Goal: Information Seeking & Learning: Learn about a topic

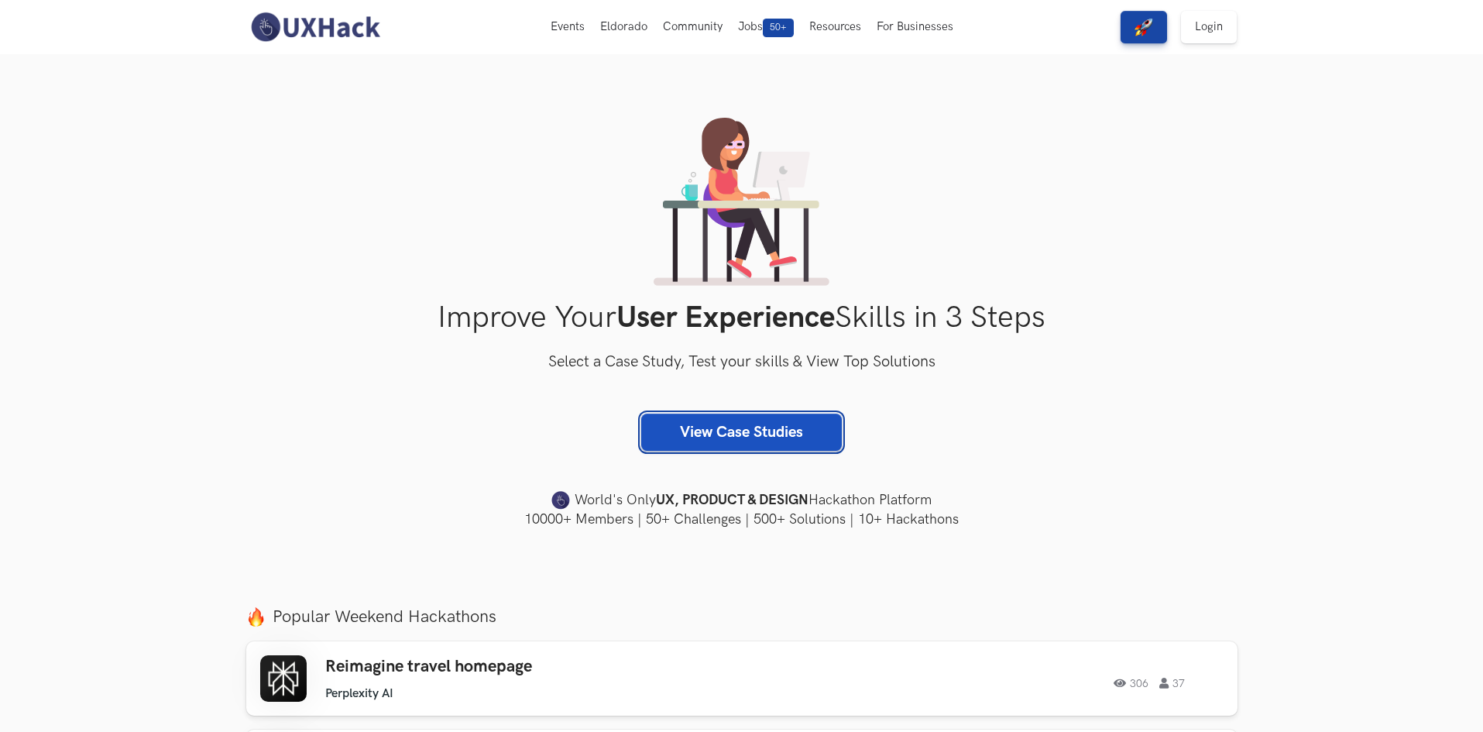
click at [774, 438] on link "View Case Studies" at bounding box center [741, 432] width 201 height 37
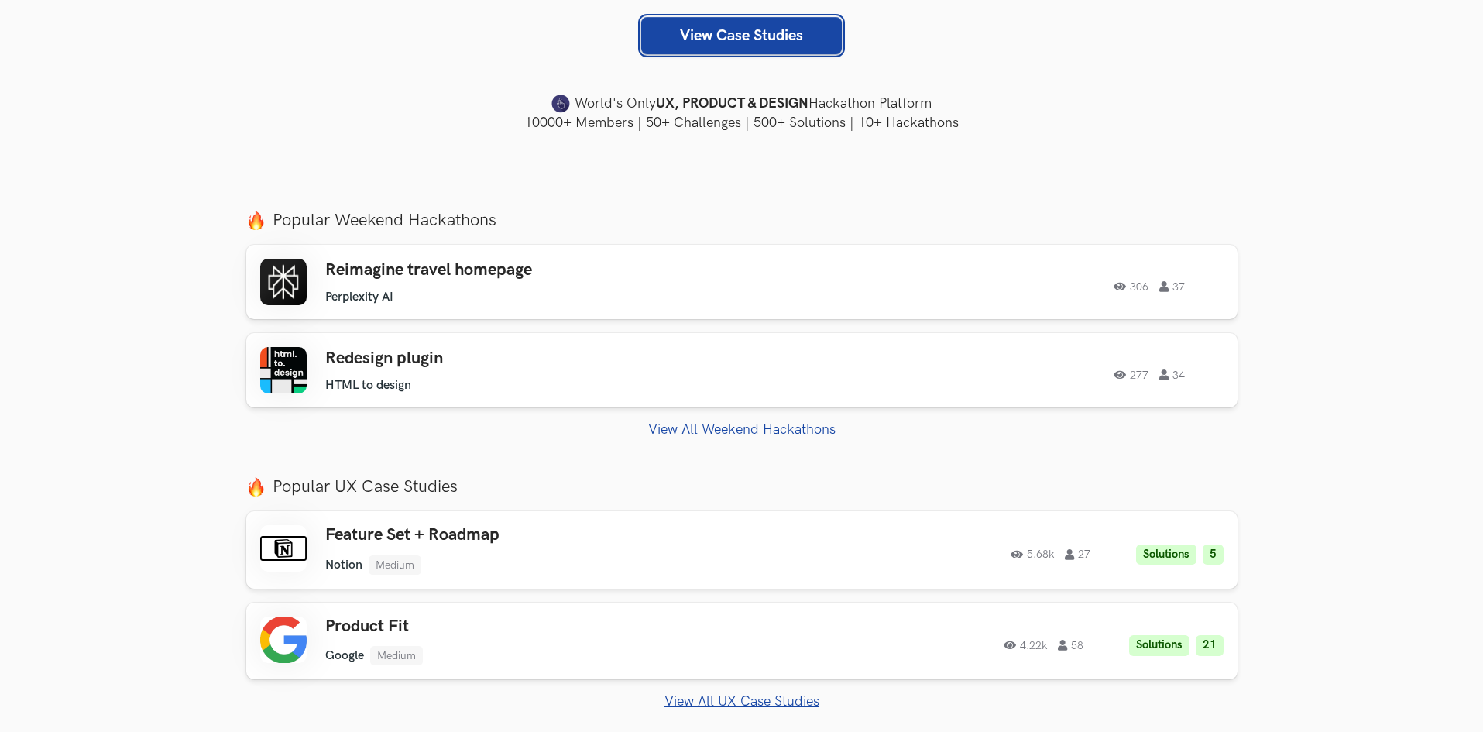
scroll to position [397, 0]
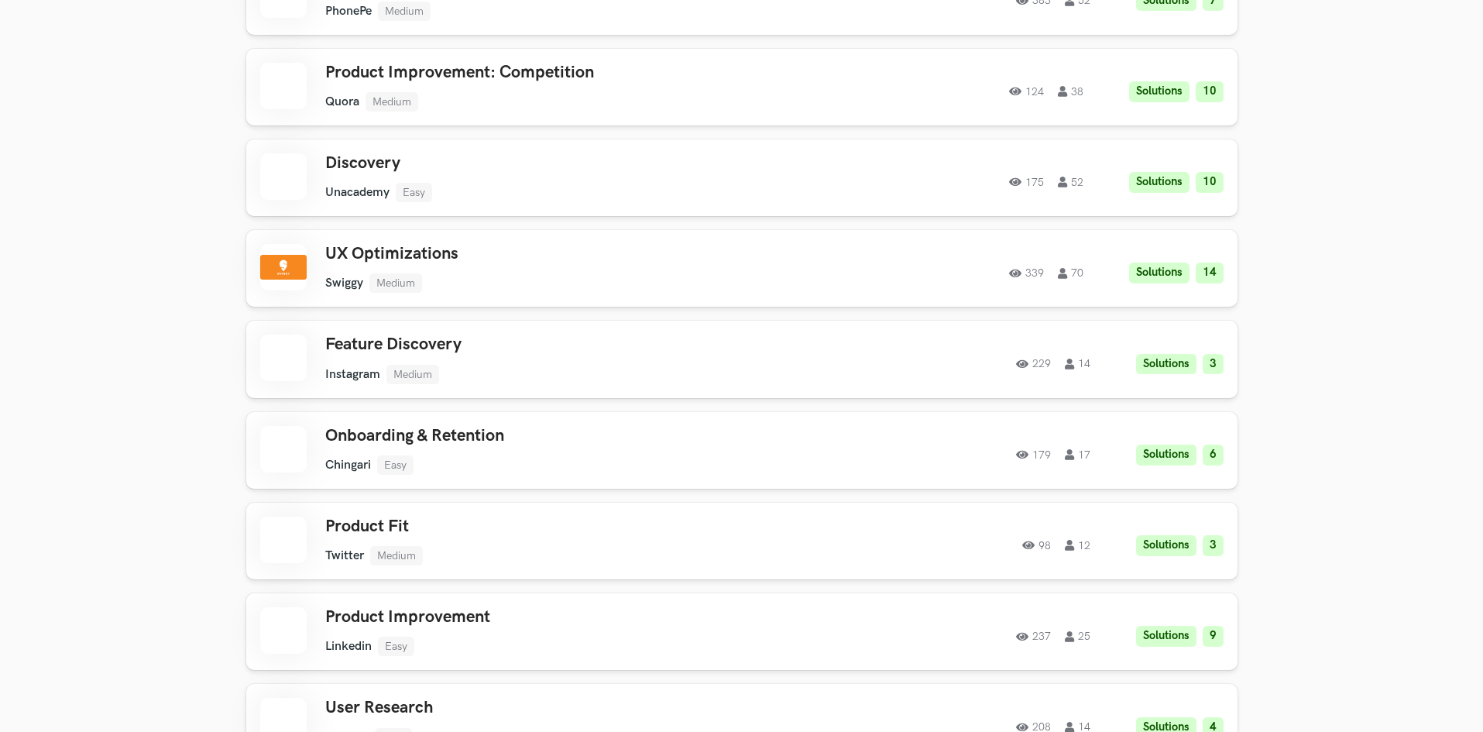
scroll to position [2991, 0]
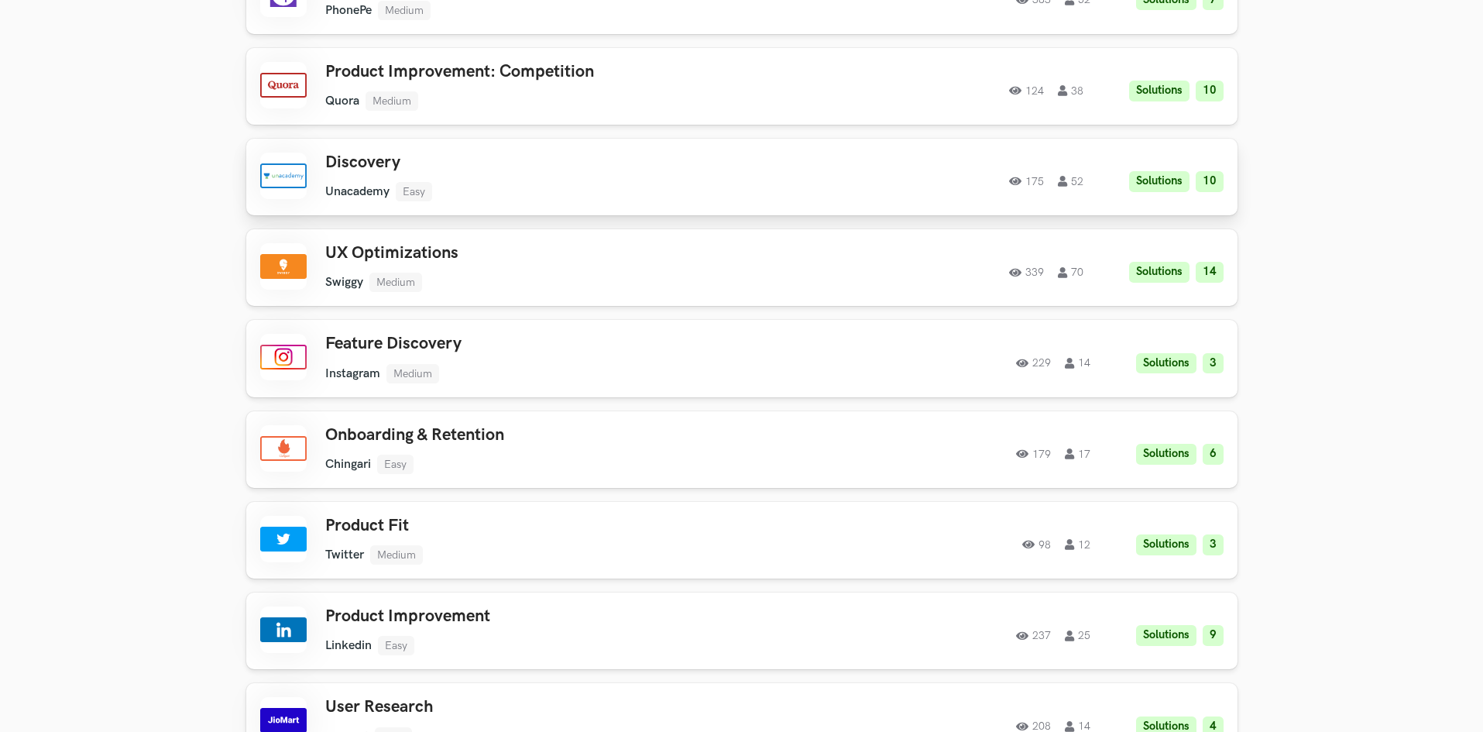
click at [283, 172] on div at bounding box center [283, 176] width 46 height 46
